Goal: Task Accomplishment & Management: Complete application form

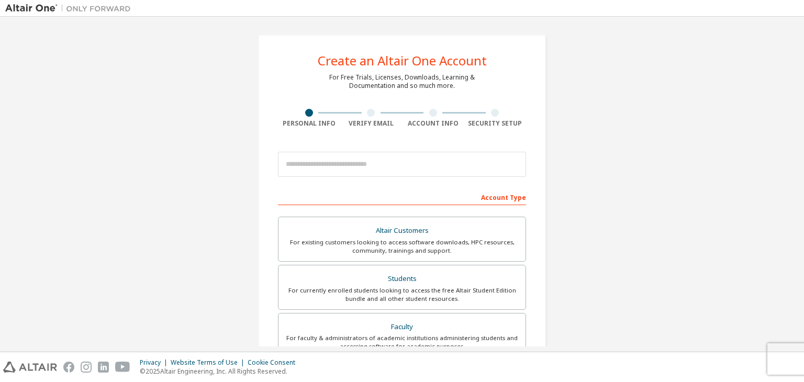
click at [607, 111] on div "Create an Altair One Account For Free Trials, Licenses, Downloads, Learning & D…" at bounding box center [402, 299] width 794 height 554
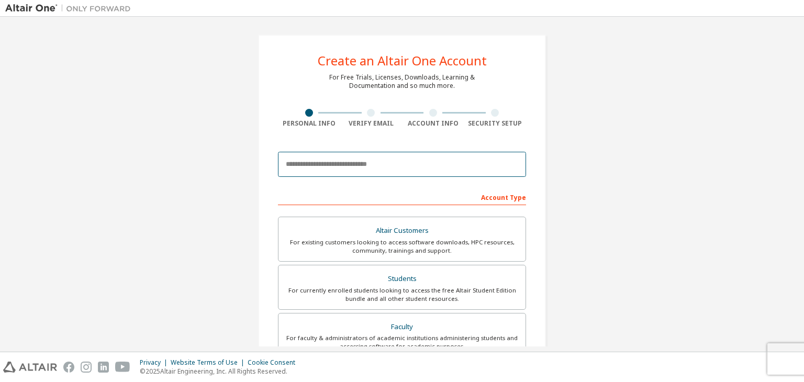
click at [341, 171] on input "email" at bounding box center [402, 164] width 248 height 25
type input "**********"
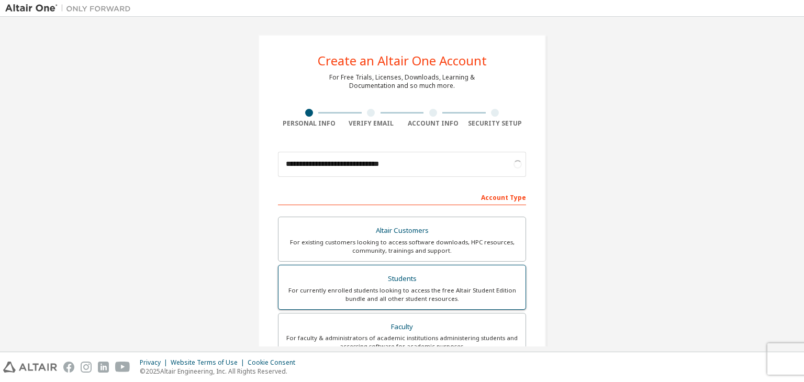
click at [421, 287] on div "For currently enrolled students looking to access the free Altair Student Editi…" at bounding box center [402, 294] width 235 height 17
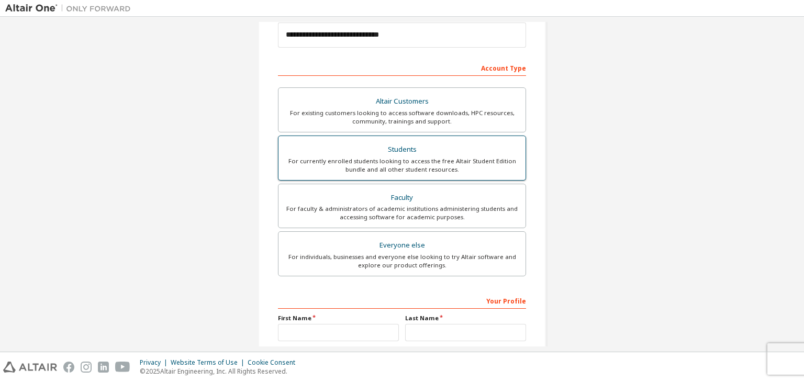
scroll to position [157, 0]
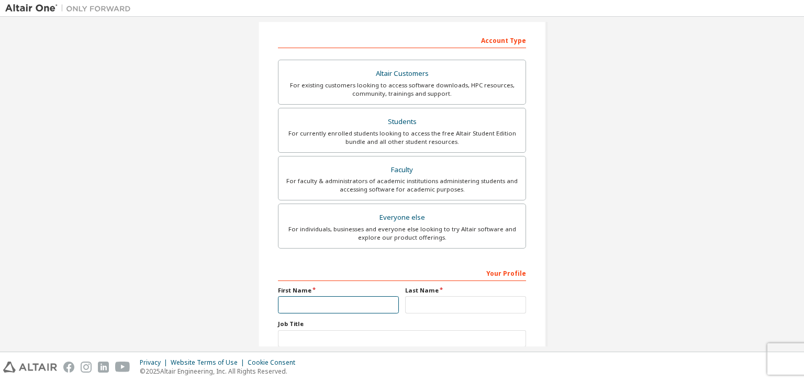
click at [358, 302] on input "text" at bounding box center [338, 304] width 121 height 17
type input "***"
click at [418, 308] on input "text" at bounding box center [465, 304] width 121 height 17
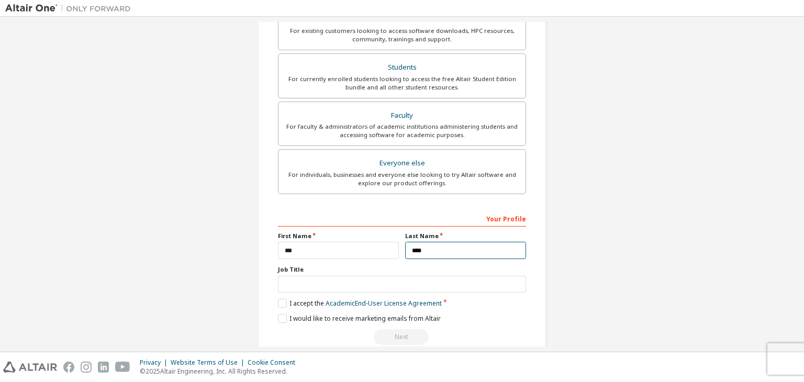
scroll to position [228, 0]
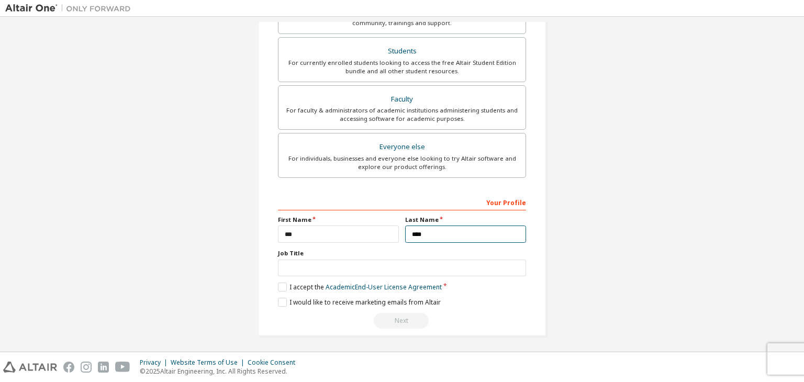
type input "****"
click at [395, 274] on input "text" at bounding box center [402, 268] width 248 height 17
type input "*"
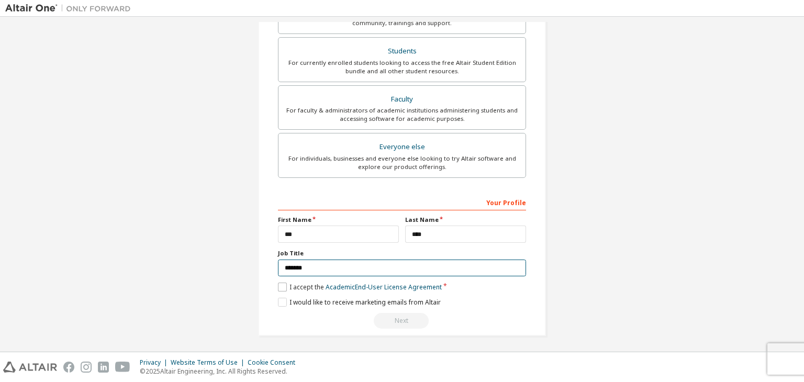
type input "*******"
click at [286, 285] on label "I accept the Academic End-User License Agreement" at bounding box center [360, 287] width 164 height 9
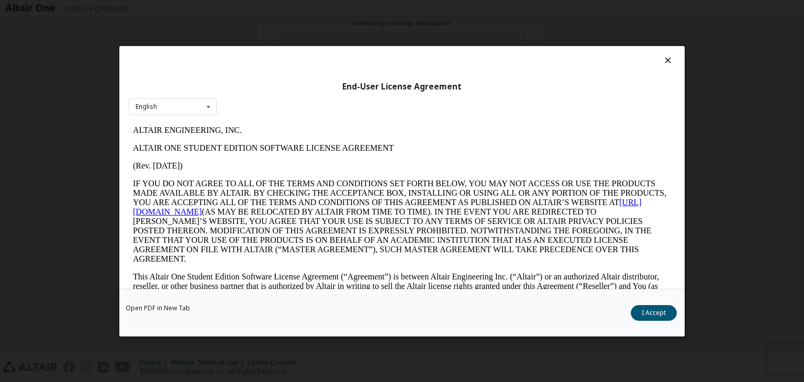
scroll to position [0, 0]
click at [736, 226] on div "End-User License Agreement English English Open PDF in [GEOGRAPHIC_DATA] I Acce…" at bounding box center [402, 191] width 804 height 382
click at [651, 314] on button "I Accept" at bounding box center [654, 313] width 46 height 16
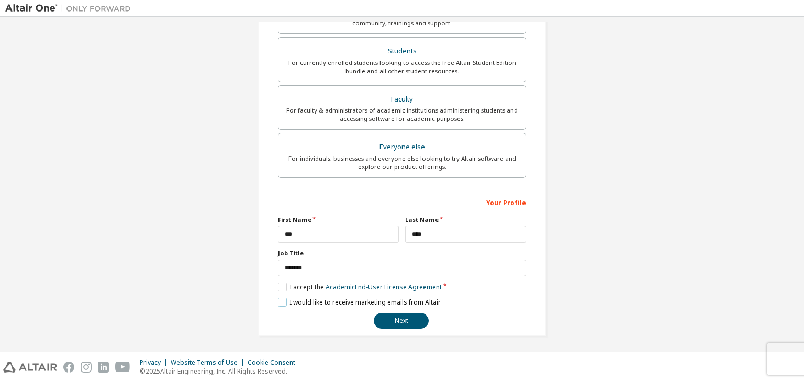
click at [278, 301] on label "I would like to receive marketing emails from Altair" at bounding box center [359, 302] width 163 height 9
click at [399, 318] on button "Next" at bounding box center [401, 321] width 55 height 16
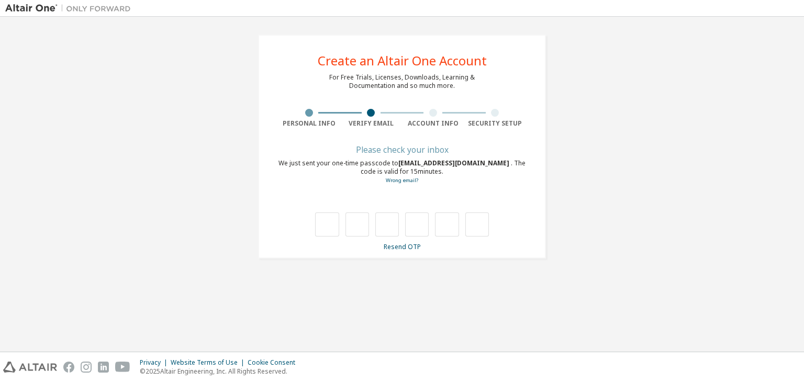
type input "*"
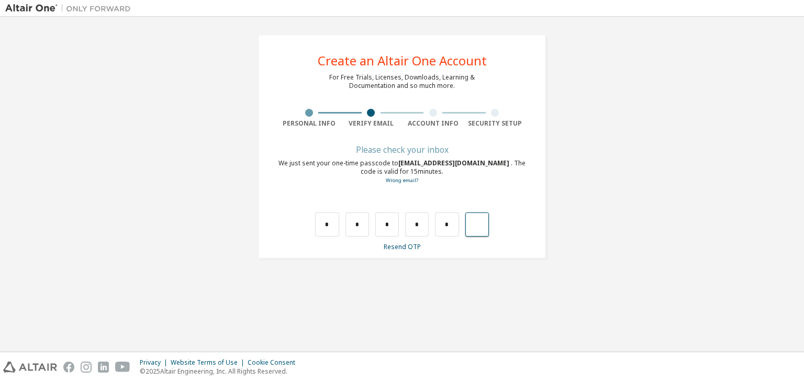
type input "*"
